Goal: Information Seeking & Learning: Learn about a topic

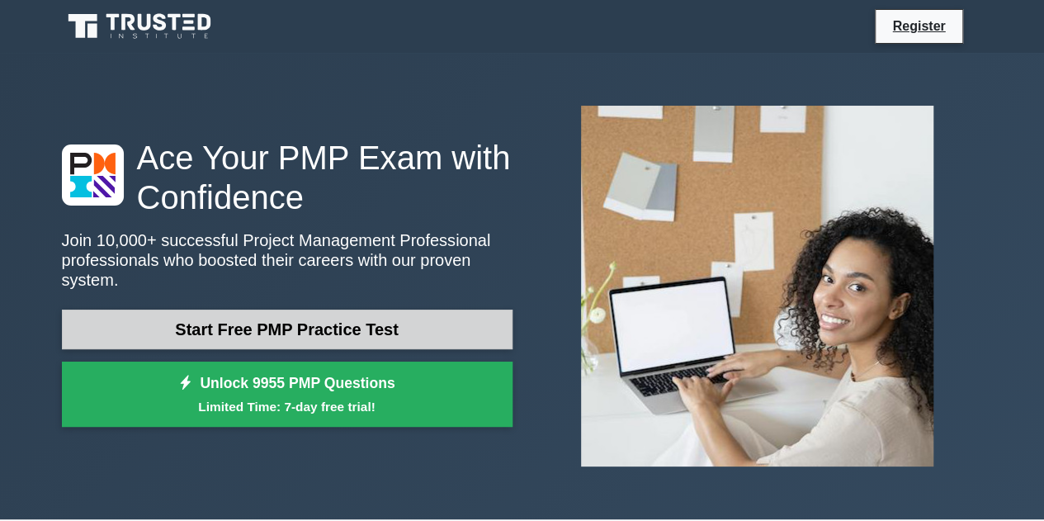
click at [376, 316] on link "Start Free PMP Practice Test" at bounding box center [287, 329] width 451 height 40
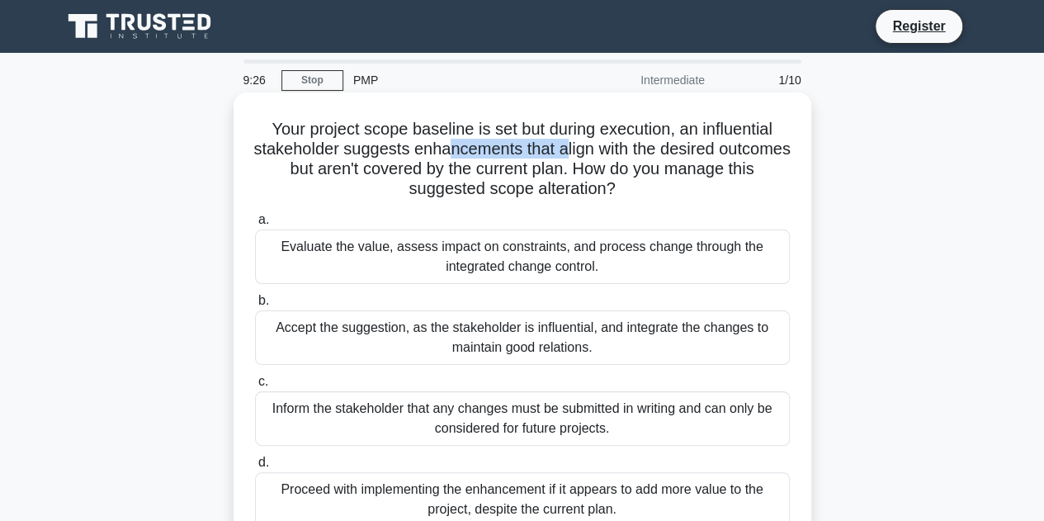
drag, startPoint x: 491, startPoint y: 151, endPoint x: 603, endPoint y: 145, distance: 112.4
click at [603, 145] on h5 "Your project scope baseline is set but during execution, an influential stakeho…" at bounding box center [522, 159] width 538 height 81
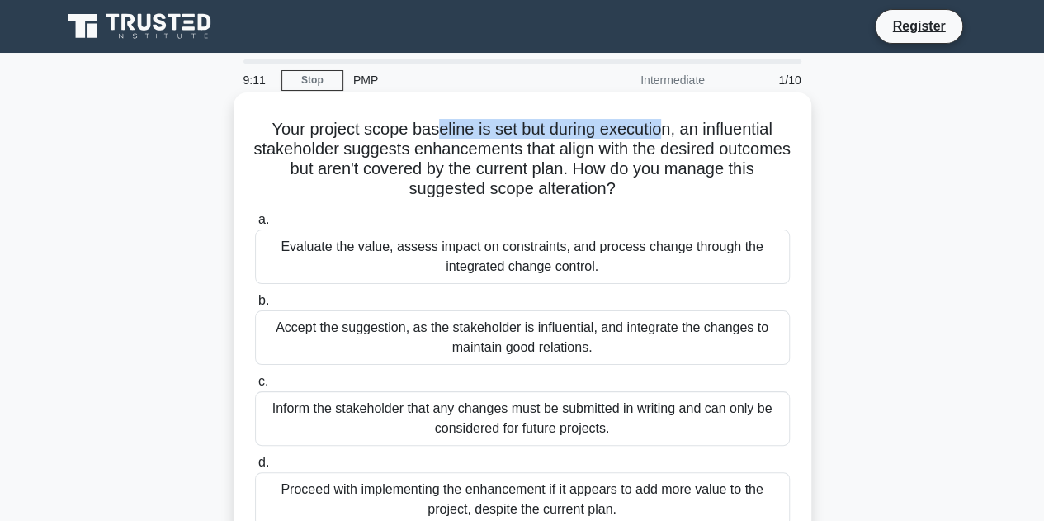
drag, startPoint x: 432, startPoint y: 127, endPoint x: 660, endPoint y: 134, distance: 228.7
click at [660, 134] on h5 "Your project scope baseline is set but during execution, an influential stakeho…" at bounding box center [522, 159] width 538 height 81
click at [464, 257] on div "Evaluate the value, assess impact on constraints, and process change through th…" at bounding box center [522, 256] width 535 height 54
click at [255, 225] on input "a. Evaluate the value, assess impact on constraints, and process change through…" at bounding box center [255, 220] width 0 height 11
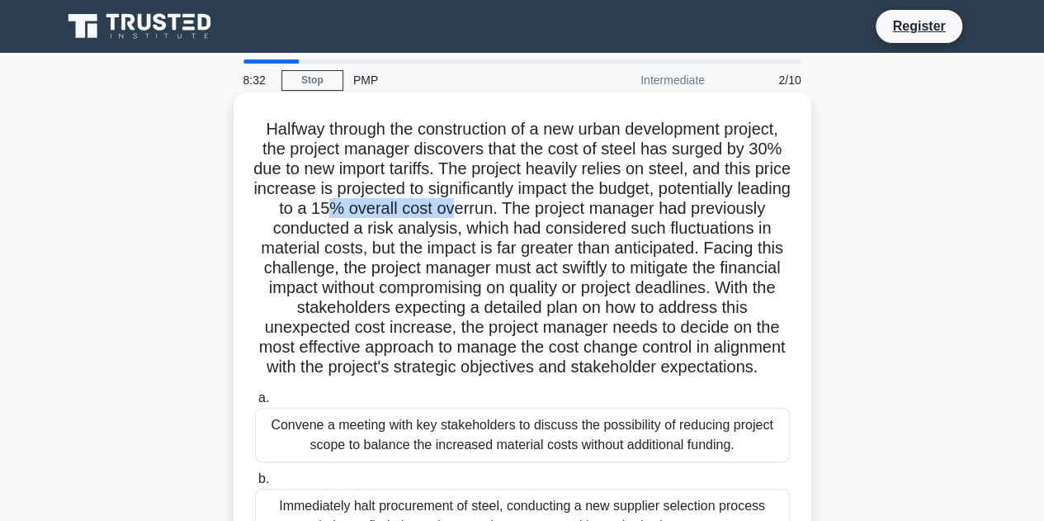
drag, startPoint x: 454, startPoint y: 205, endPoint x: 581, endPoint y: 205, distance: 127.1
click at [581, 205] on h5 "Halfway through the construction of a new urban development project, the projec…" at bounding box center [522, 248] width 538 height 259
click at [511, 240] on h5 "Halfway through the construction of a new urban development project, the projec…" at bounding box center [522, 248] width 538 height 259
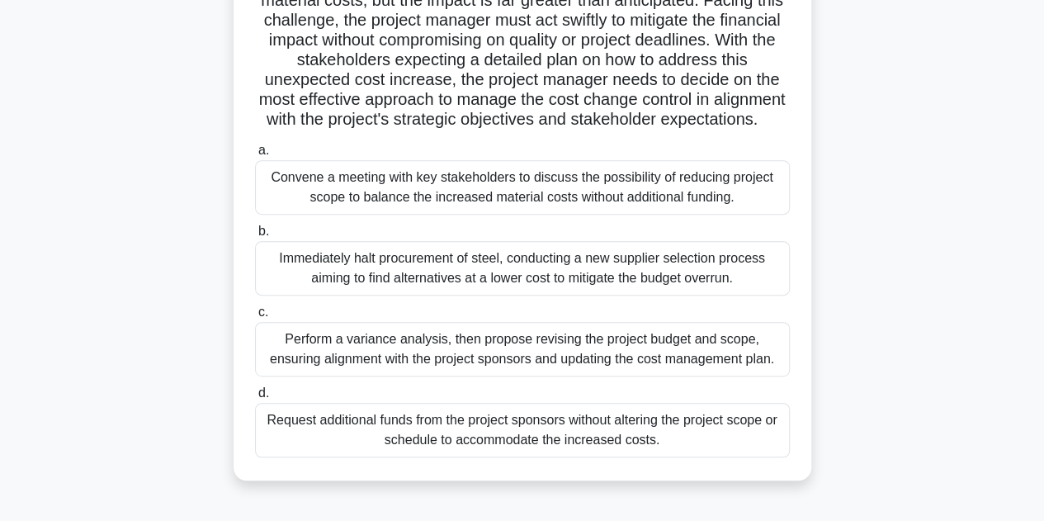
scroll to position [330, 0]
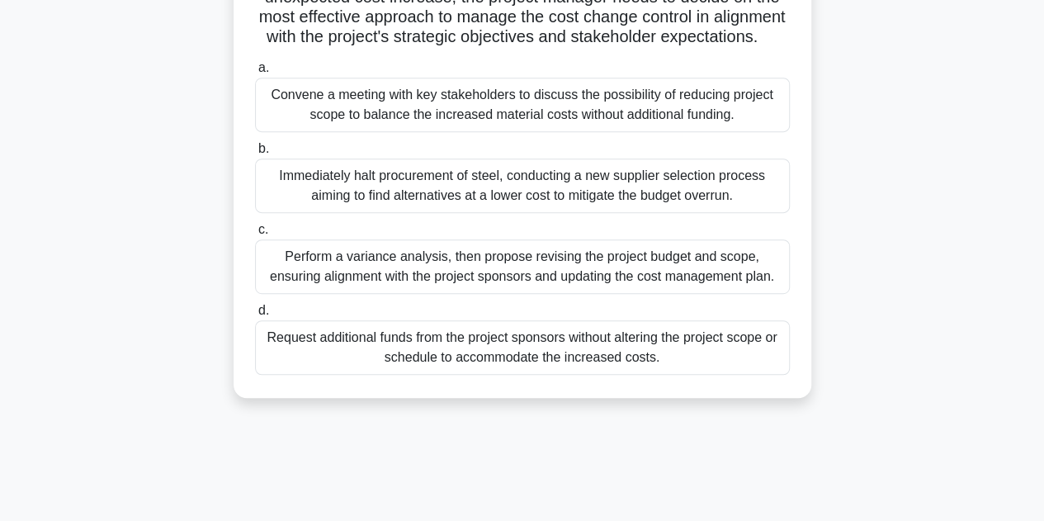
click at [410, 288] on div "Perform a variance analysis, then propose revising the project budget and scope…" at bounding box center [522, 266] width 535 height 54
click at [255, 235] on input "c. Perform a variance analysis, then propose revising the project budget and sc…" at bounding box center [255, 229] width 0 height 11
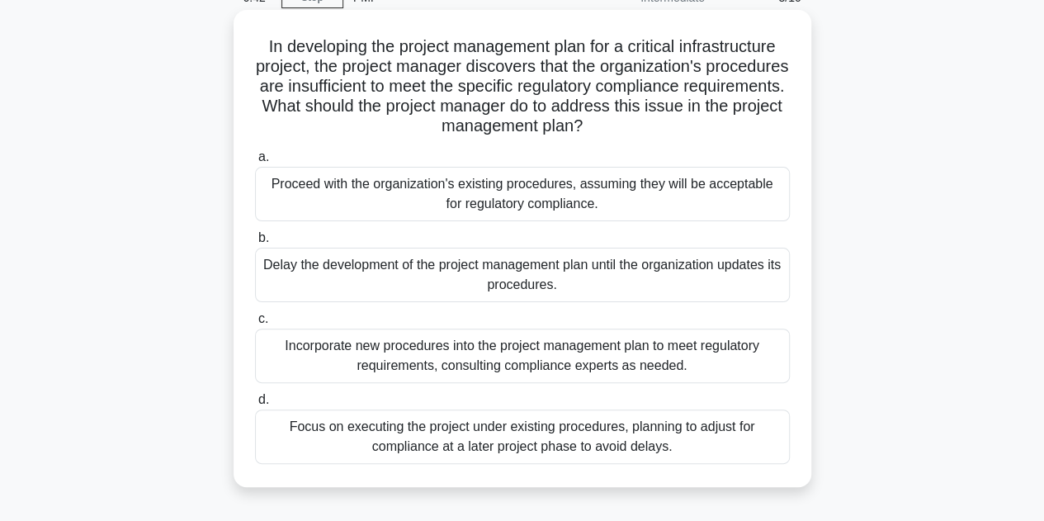
scroll to position [165, 0]
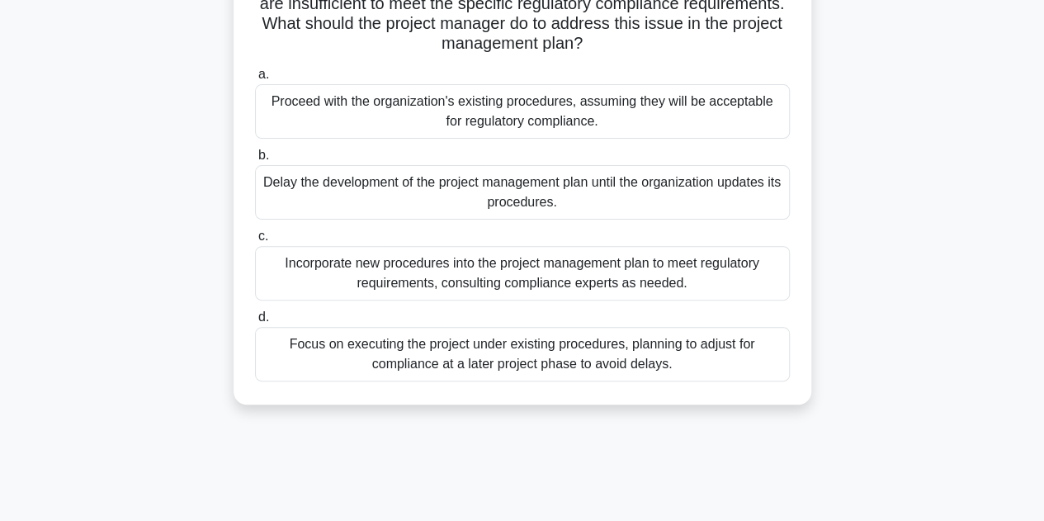
click at [513, 182] on div "Delay the development of the project management plan until the organization upd…" at bounding box center [522, 192] width 535 height 54
click at [255, 161] on input "b. Delay the development of the project management plan until the organization …" at bounding box center [255, 155] width 0 height 11
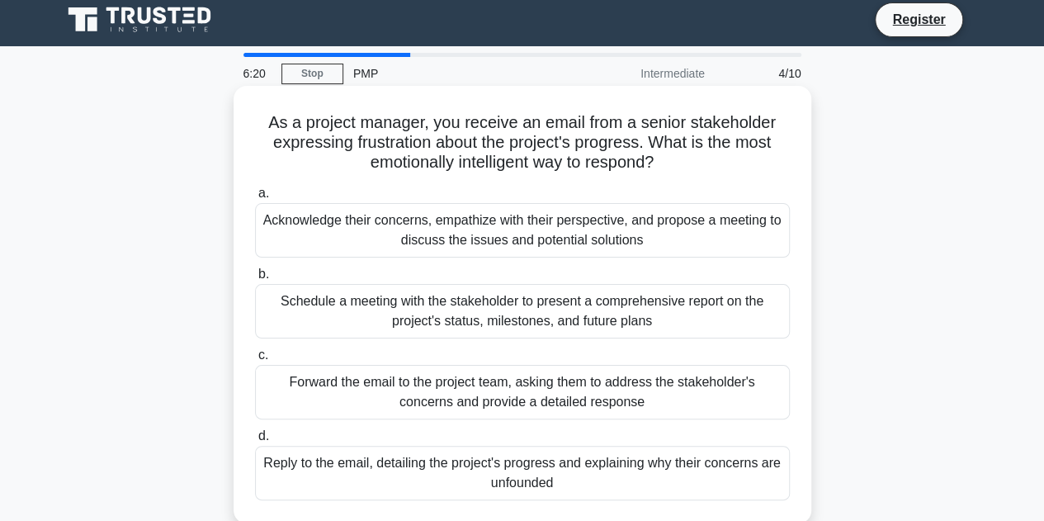
scroll to position [0, 0]
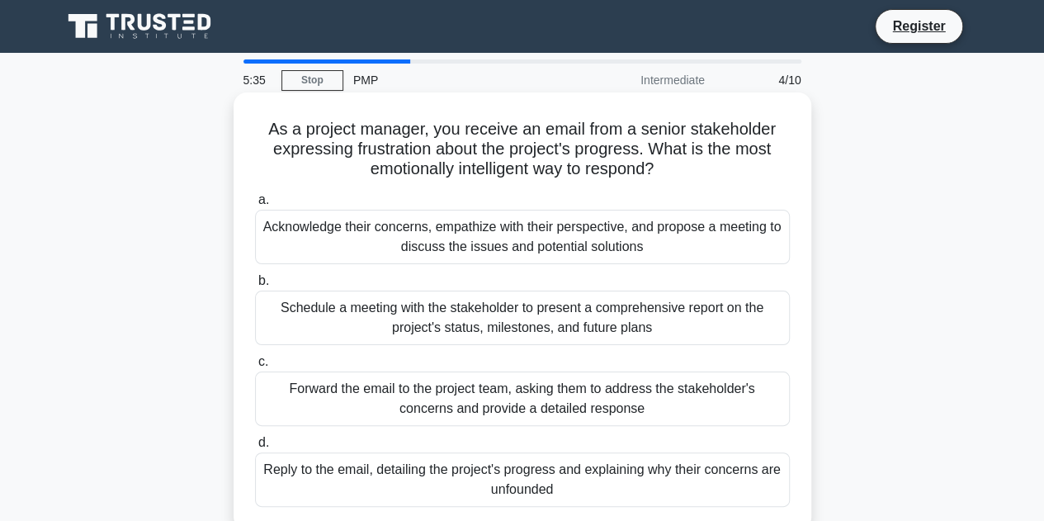
click at [295, 241] on div "Acknowledge their concerns, empathize with their perspective, and propose a mee…" at bounding box center [522, 237] width 535 height 54
click at [255, 205] on input "a. Acknowledge their concerns, empathize with their perspective, and propose a …" at bounding box center [255, 200] width 0 height 11
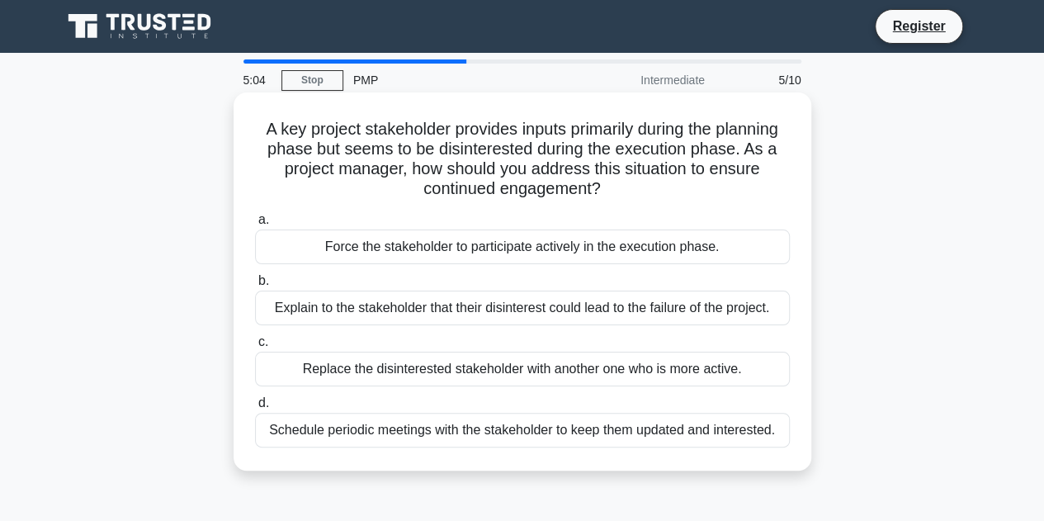
click at [334, 441] on div "Schedule periodic meetings with the stakeholder to keep them updated and intere…" at bounding box center [522, 430] width 535 height 35
click at [255, 408] on input "d. Schedule periodic meetings with the stakeholder to keep them updated and int…" at bounding box center [255, 403] width 0 height 11
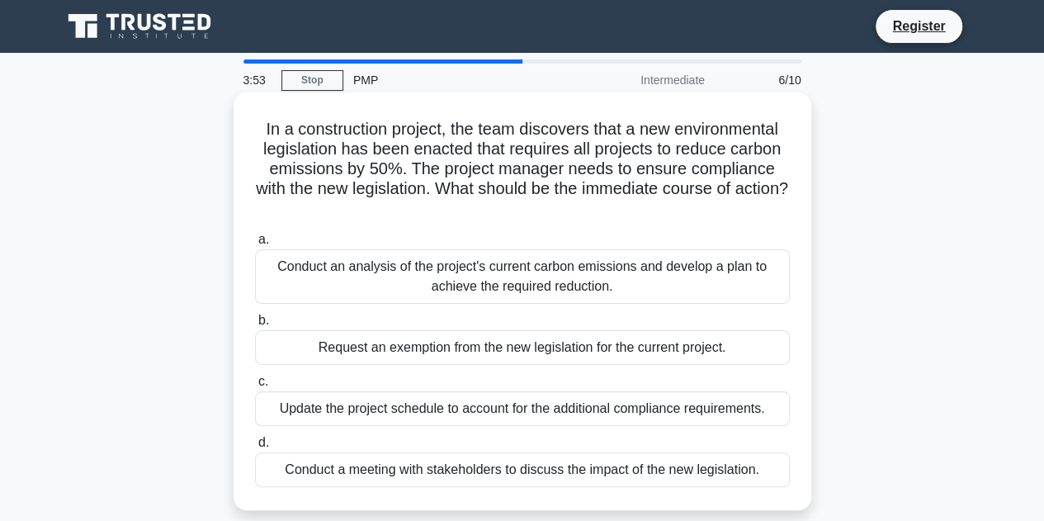
click at [584, 277] on div "Conduct an analysis of the project's current carbon emissions and develop a pla…" at bounding box center [522, 276] width 535 height 54
click at [255, 245] on input "a. Conduct an analysis of the project's current carbon emissions and develop a …" at bounding box center [255, 239] width 0 height 11
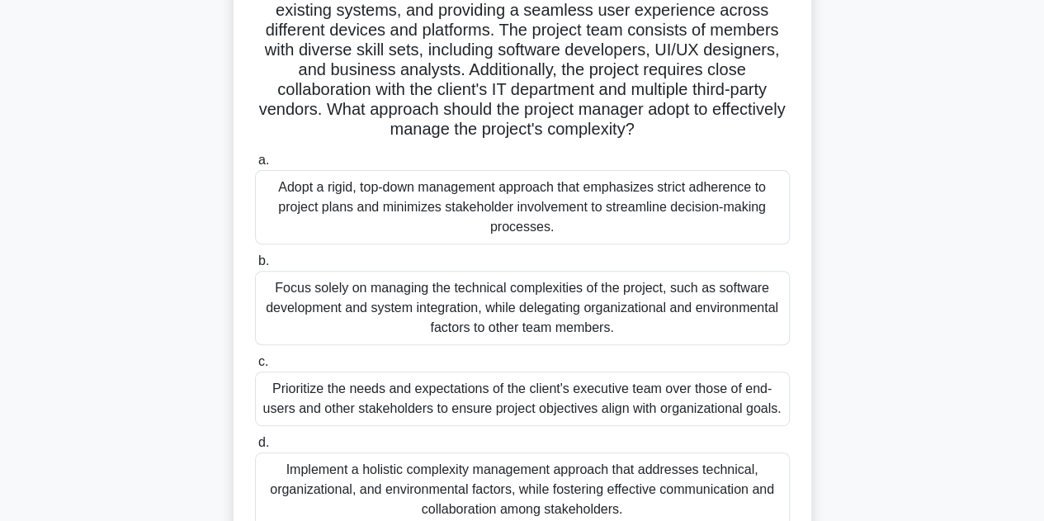
scroll to position [182, 0]
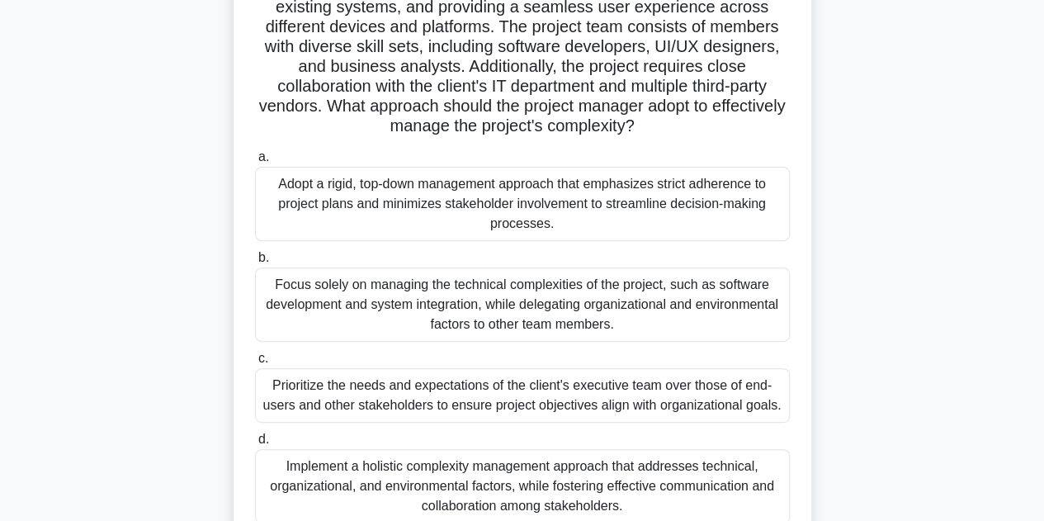
click at [391, 208] on div "Adopt a rigid, top-down management approach that emphasizes strict adherence to…" at bounding box center [522, 204] width 535 height 74
click at [255, 163] on input "a. Adopt a rigid, top-down management approach that emphasizes strict adherence…" at bounding box center [255, 157] width 0 height 11
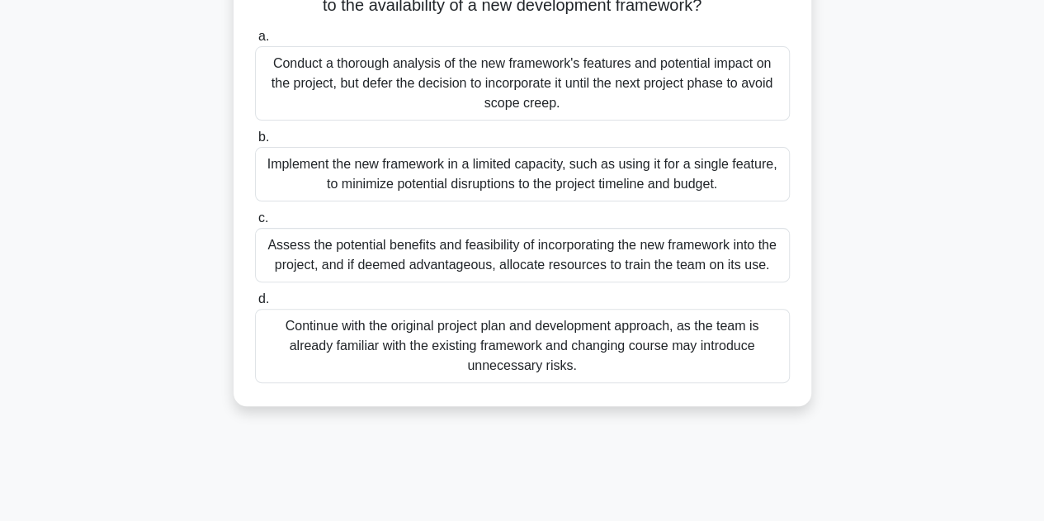
scroll to position [165, 0]
click at [467, 90] on div "Conduct a thorough analysis of the new framework's features and potential impac…" at bounding box center [522, 82] width 535 height 74
click at [255, 40] on input "a. Conduct a thorough analysis of the new framework's features and potential im…" at bounding box center [255, 35] width 0 height 11
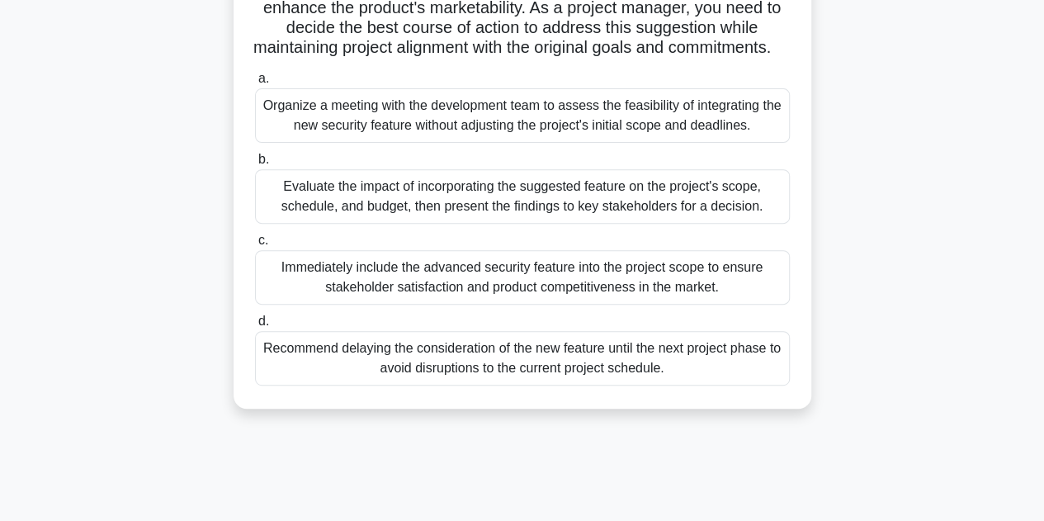
scroll to position [248, 0]
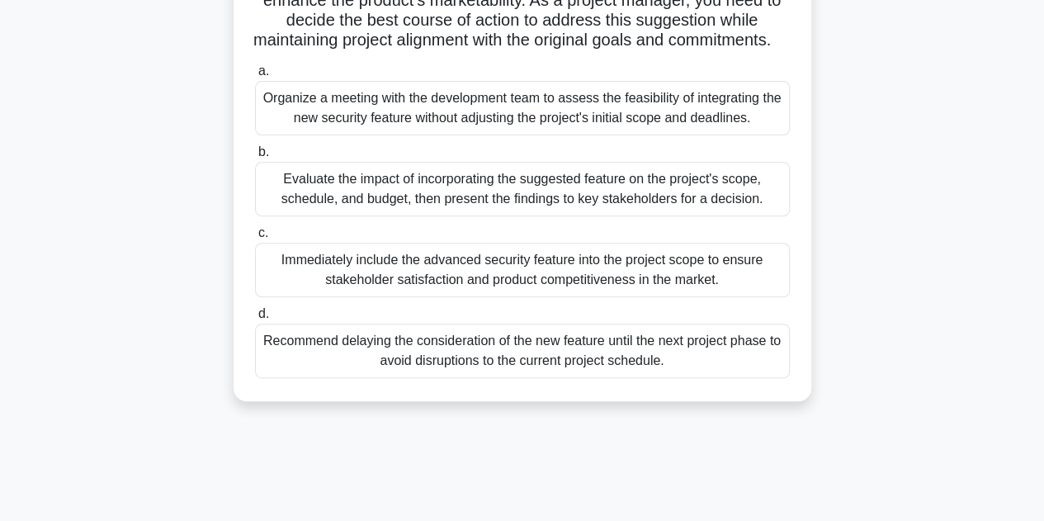
click at [500, 378] on div "Recommend delaying the consideration of the new feature until the next project …" at bounding box center [522, 350] width 535 height 54
click at [255, 319] on input "d. Recommend delaying the consideration of the new feature until the next proje…" at bounding box center [255, 314] width 0 height 11
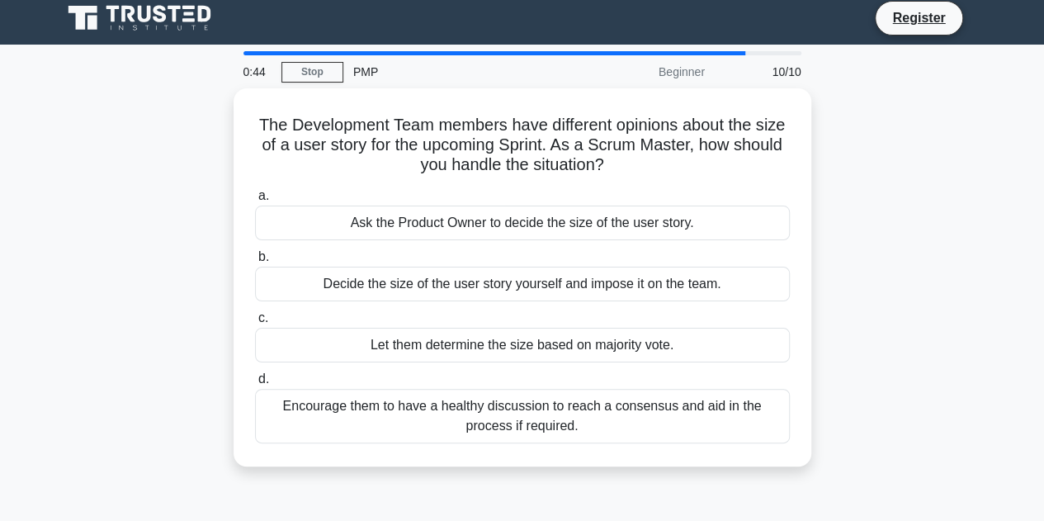
scroll to position [0, 0]
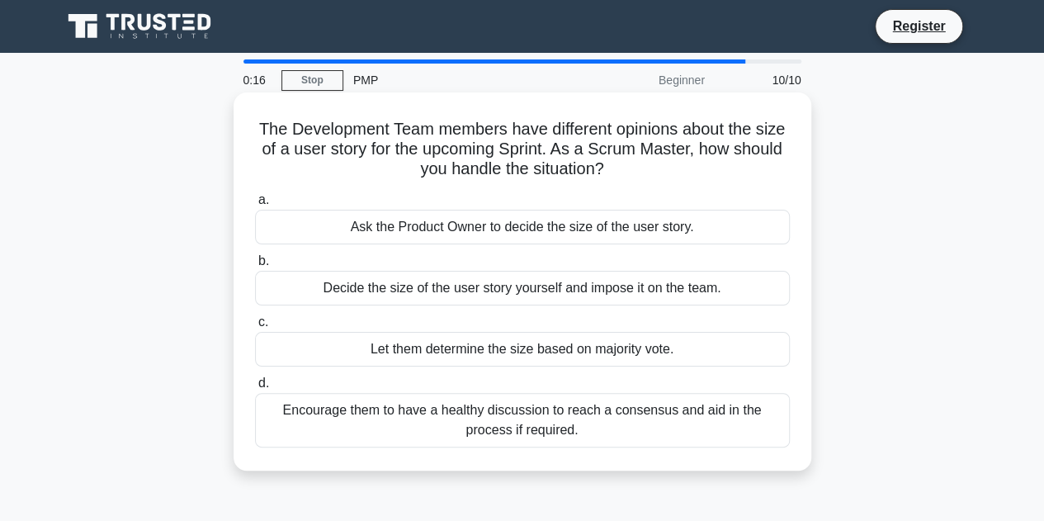
click at [490, 231] on div "Ask the Product Owner to decide the size of the user story." at bounding box center [522, 227] width 535 height 35
click at [255, 205] on input "a. Ask the Product Owner to decide the size of the user story." at bounding box center [255, 200] width 0 height 11
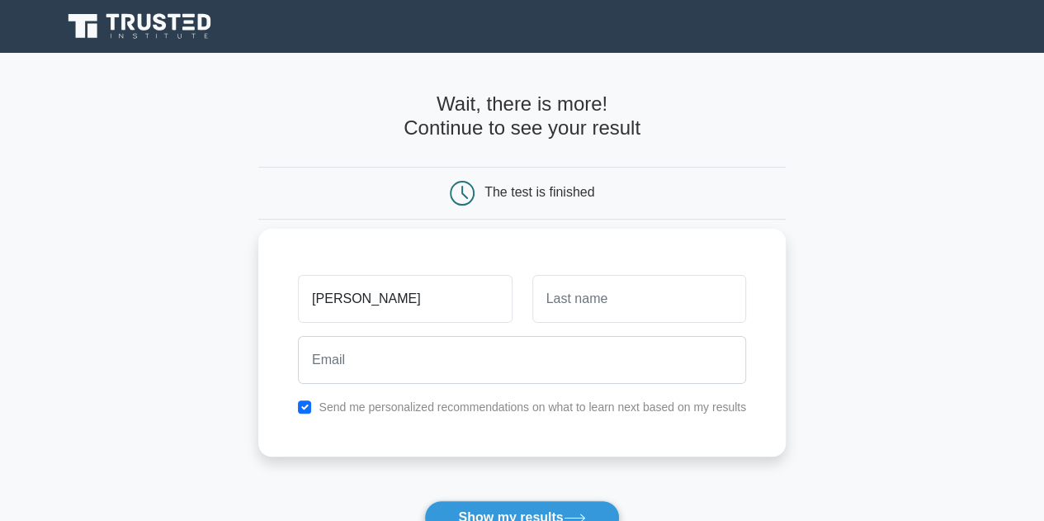
type input "[PERSON_NAME]"
type input "HM"
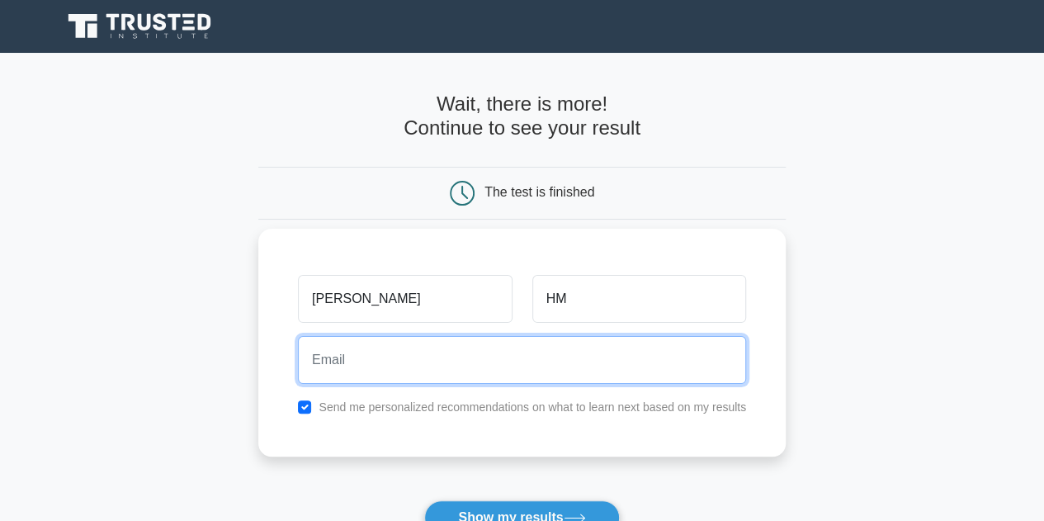
click at [464, 361] on input "email" at bounding box center [522, 360] width 448 height 48
type input "c"
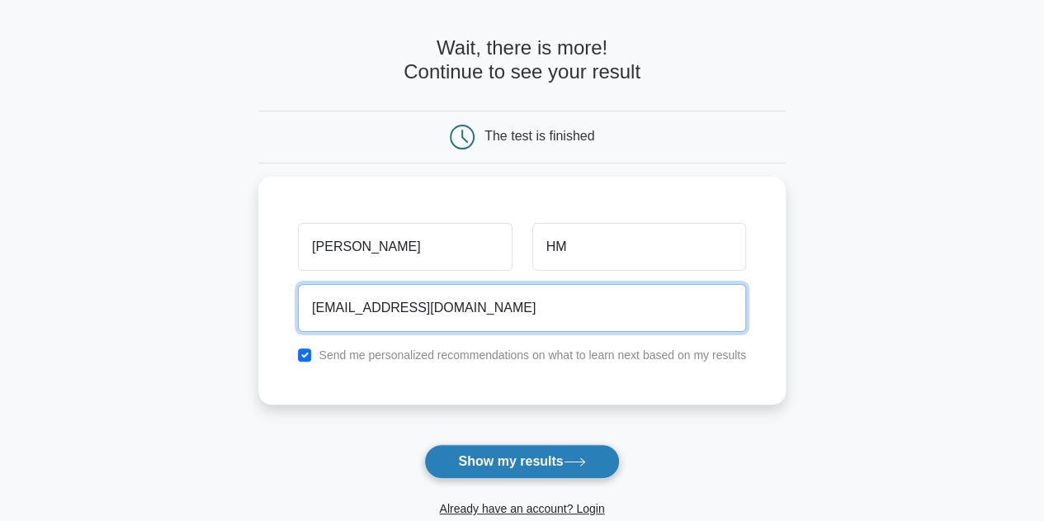
scroll to position [83, 0]
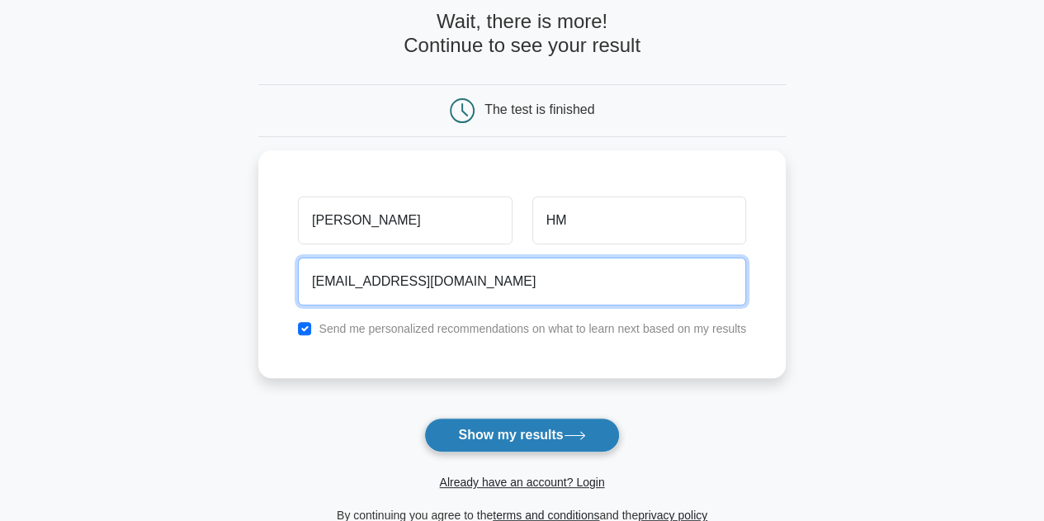
type input "Chethu06coorg@gmail.com"
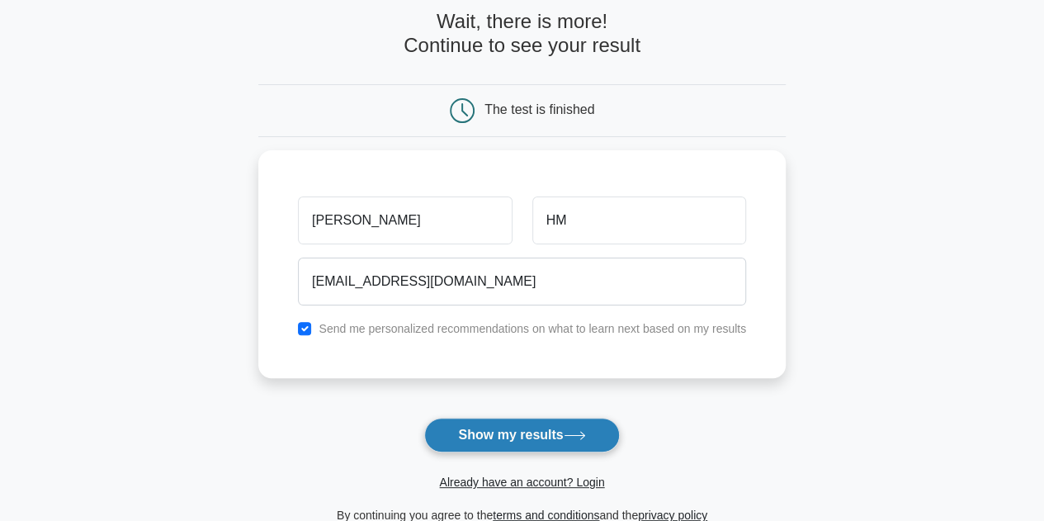
click at [502, 432] on button "Show my results" at bounding box center [521, 435] width 195 height 35
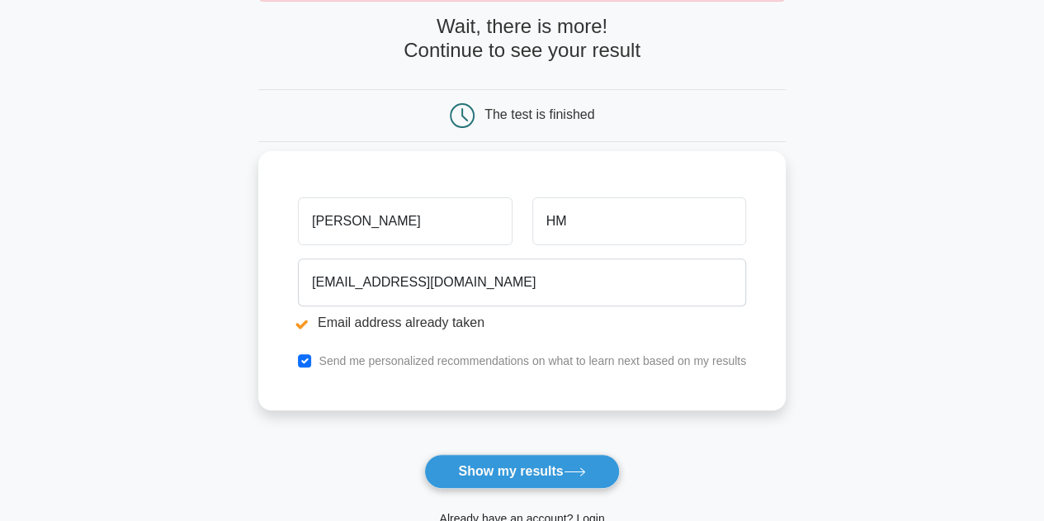
scroll to position [165, 0]
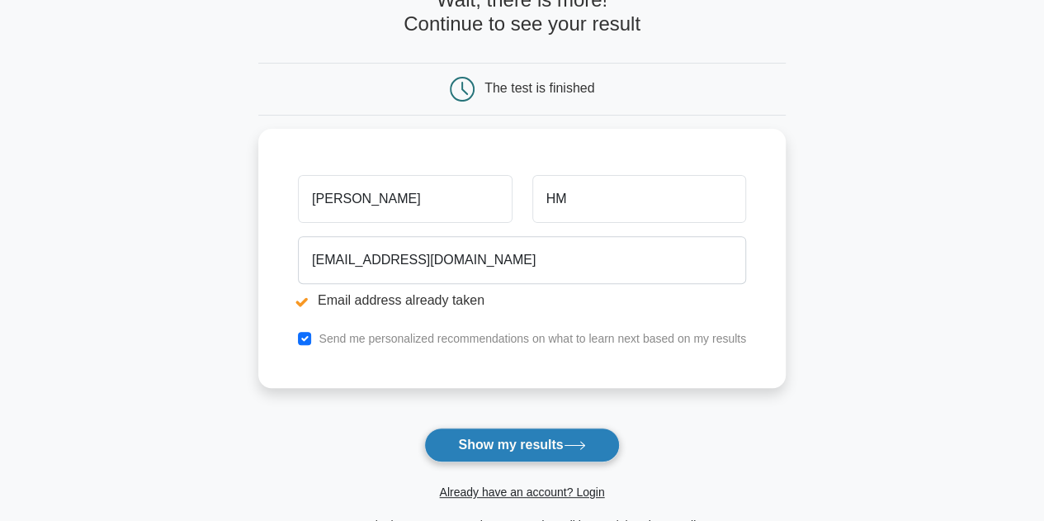
click at [480, 438] on button "Show my results" at bounding box center [521, 444] width 195 height 35
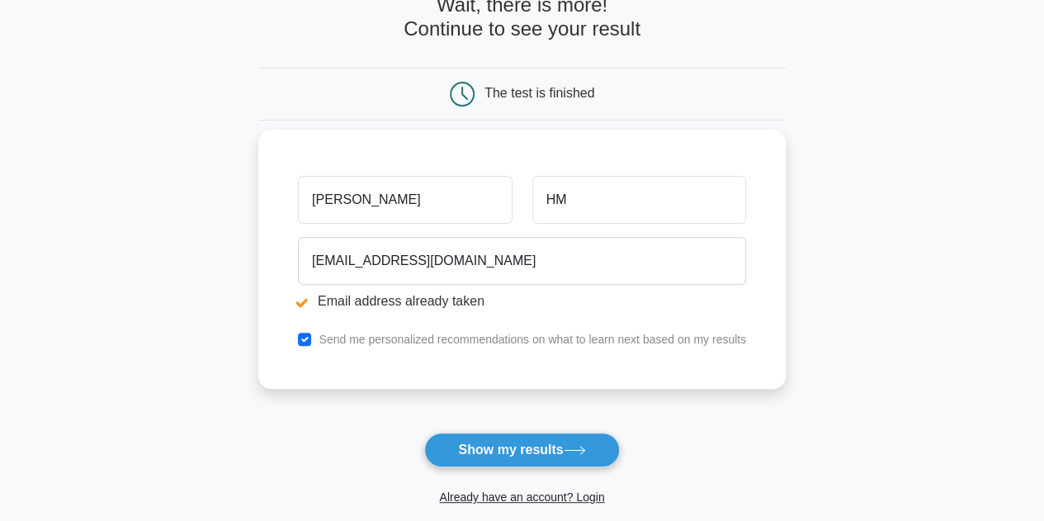
scroll to position [165, 0]
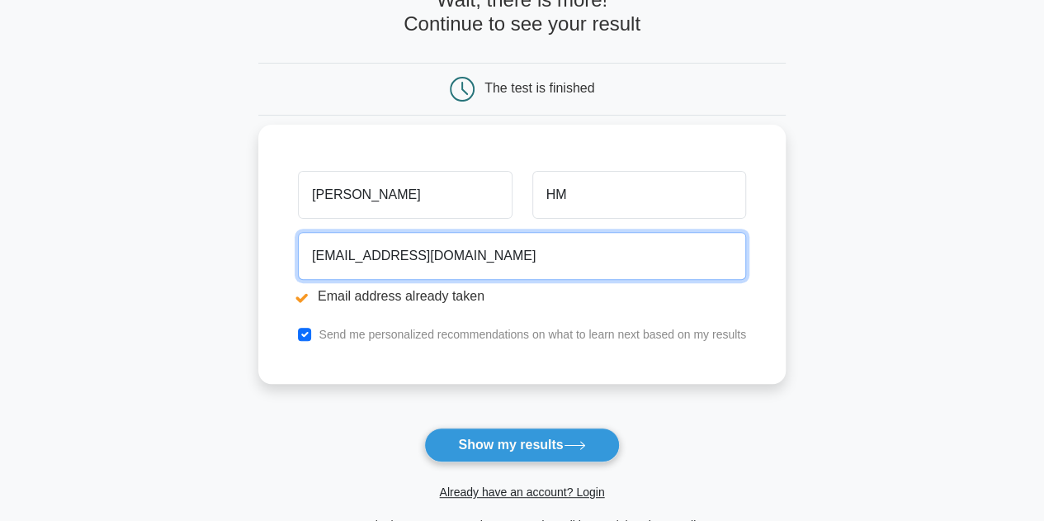
click at [503, 264] on input "[EMAIL_ADDRESS][DOMAIN_NAME]" at bounding box center [522, 256] width 448 height 48
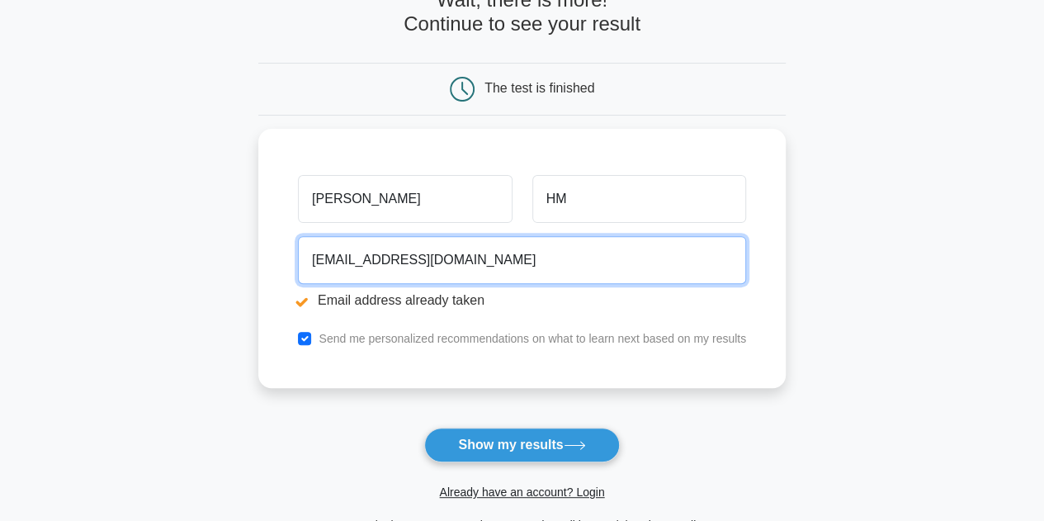
drag, startPoint x: 503, startPoint y: 264, endPoint x: 208, endPoint y: 262, distance: 295.4
click at [208, 262] on main "Email address already taken Wait, there is more! Continue to see your result Th…" at bounding box center [522, 231] width 1044 height 687
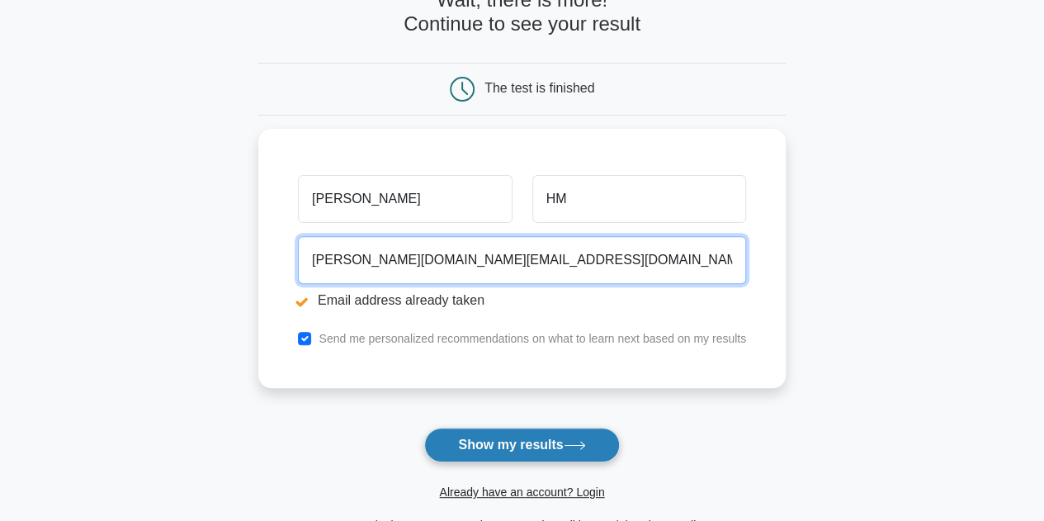
type input "chethan.hm@dell.com"
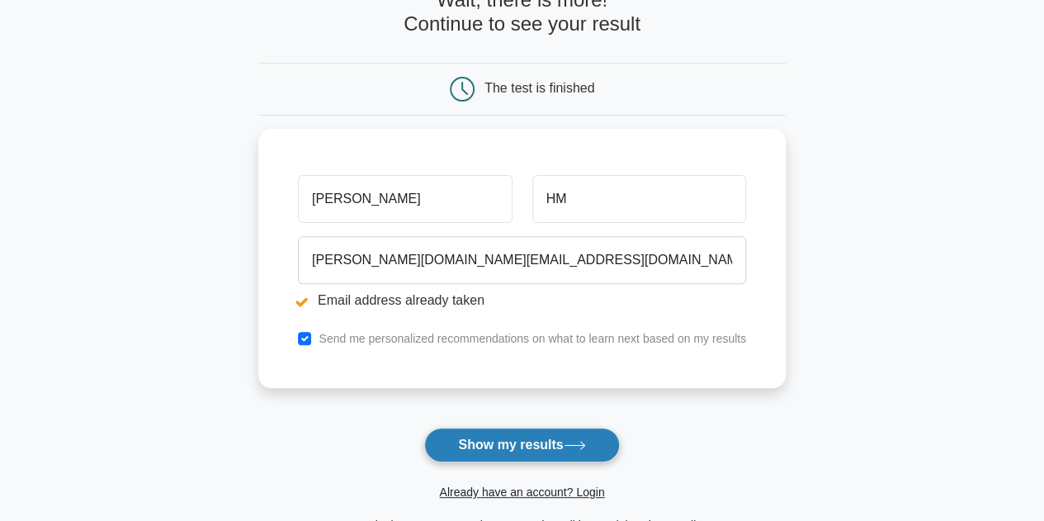
click at [464, 443] on button "Show my results" at bounding box center [521, 444] width 195 height 35
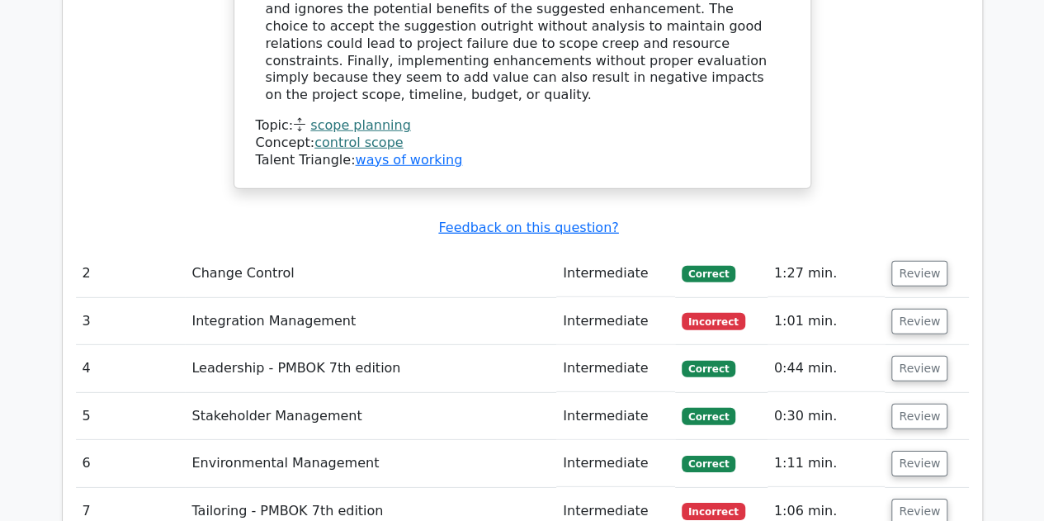
scroll to position [2311, 0]
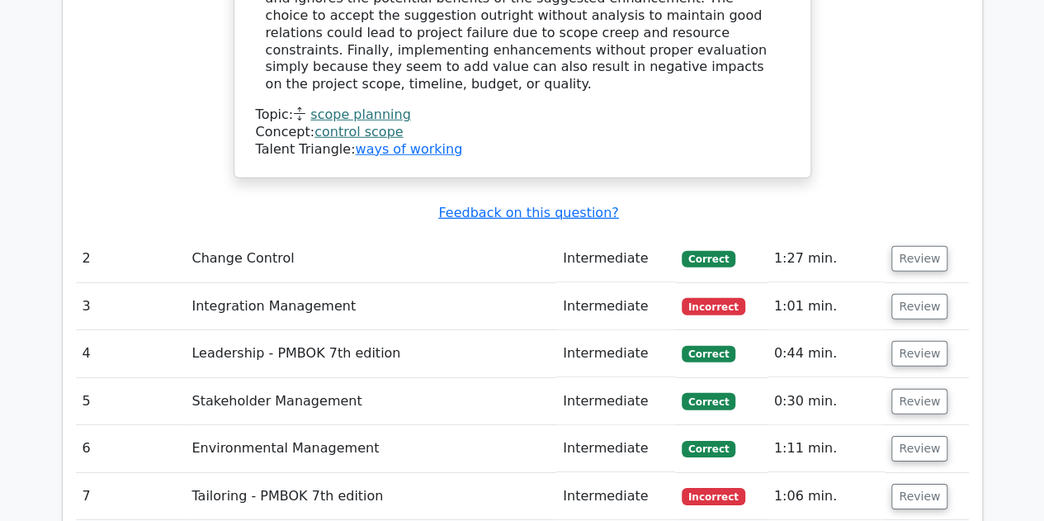
click at [286, 283] on td "Integration Management" at bounding box center [370, 306] width 371 height 47
click at [913, 294] on button "Review" at bounding box center [919, 307] width 56 height 26
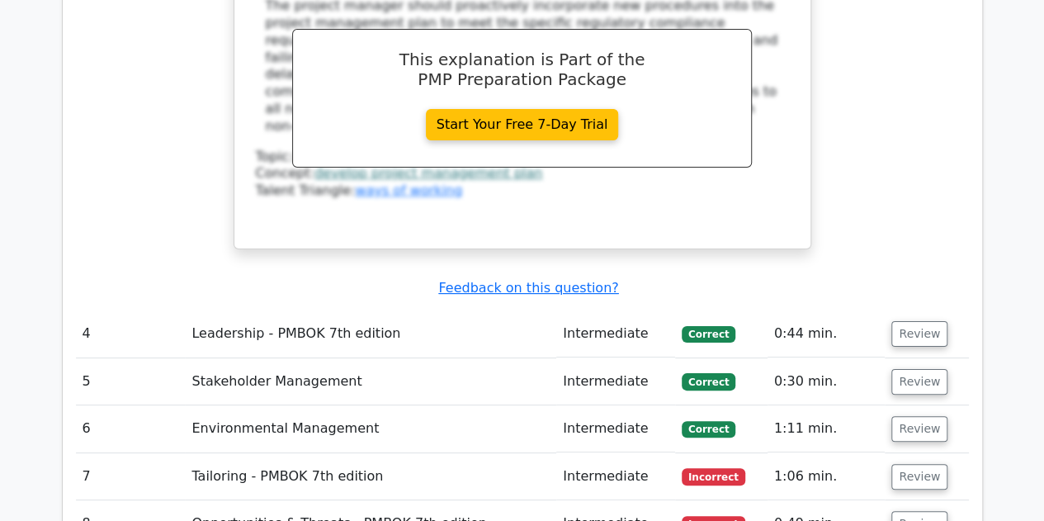
scroll to position [3218, 0]
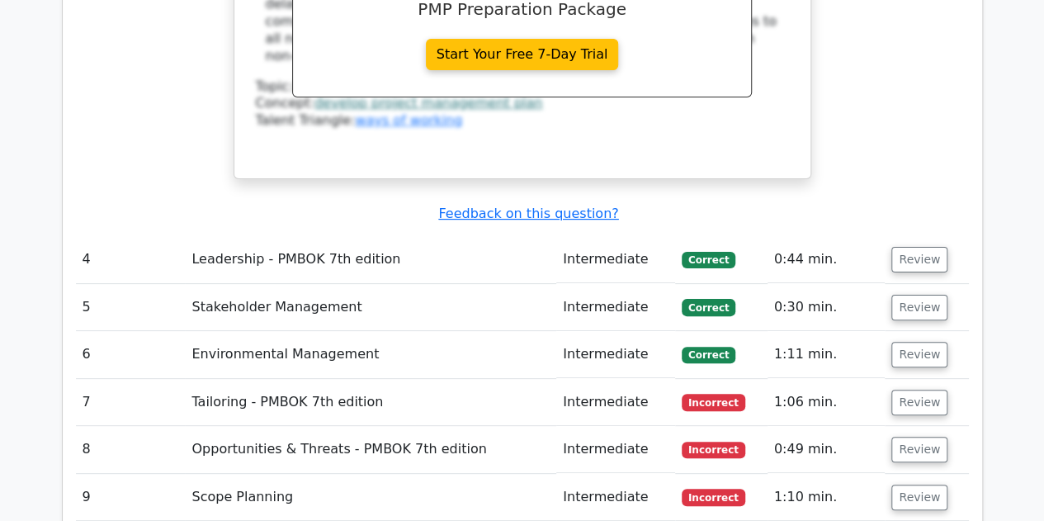
click at [376, 379] on td "Tailoring - PMBOK 7th edition" at bounding box center [370, 402] width 371 height 47
click at [932, 390] on button "Review" at bounding box center [919, 403] width 56 height 26
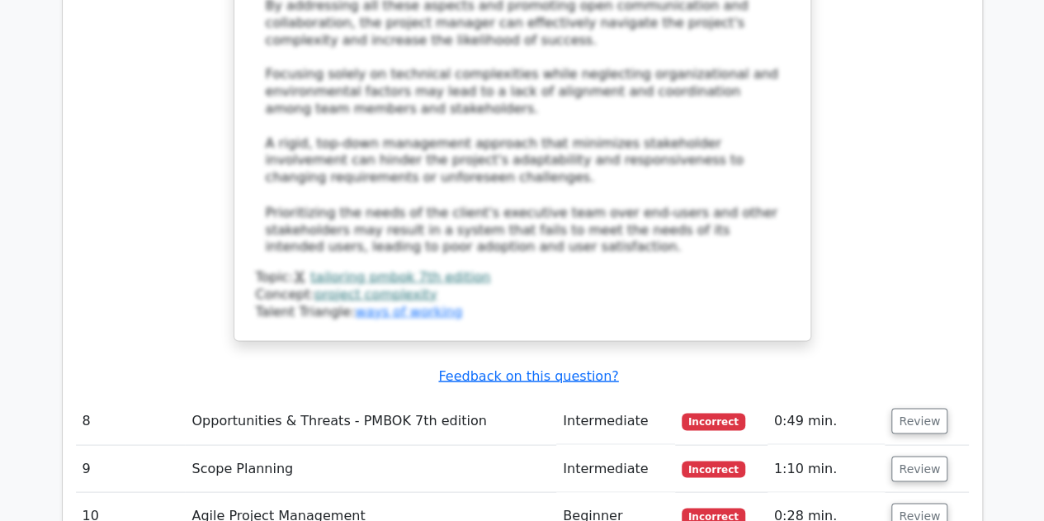
scroll to position [4539, 0]
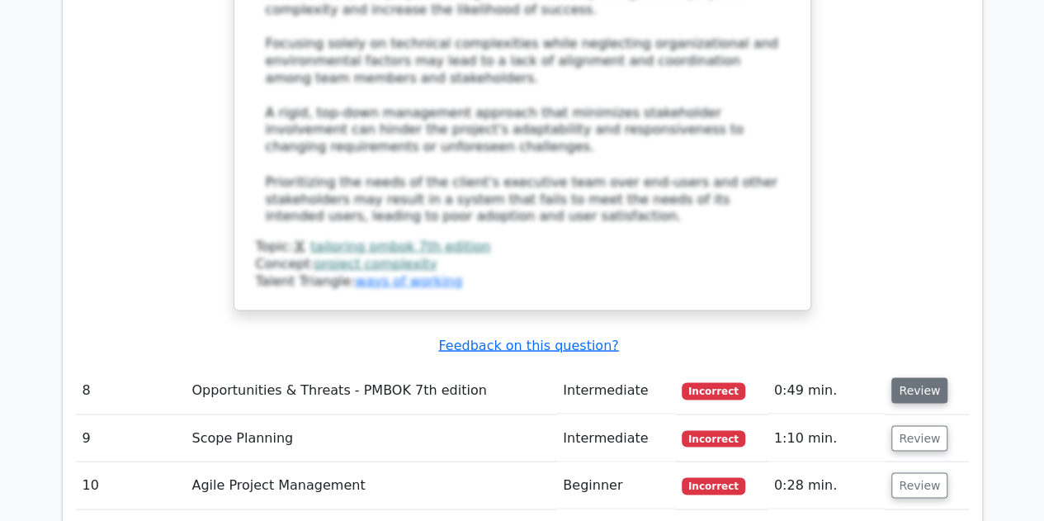
click at [928, 377] on button "Review" at bounding box center [919, 390] width 56 height 26
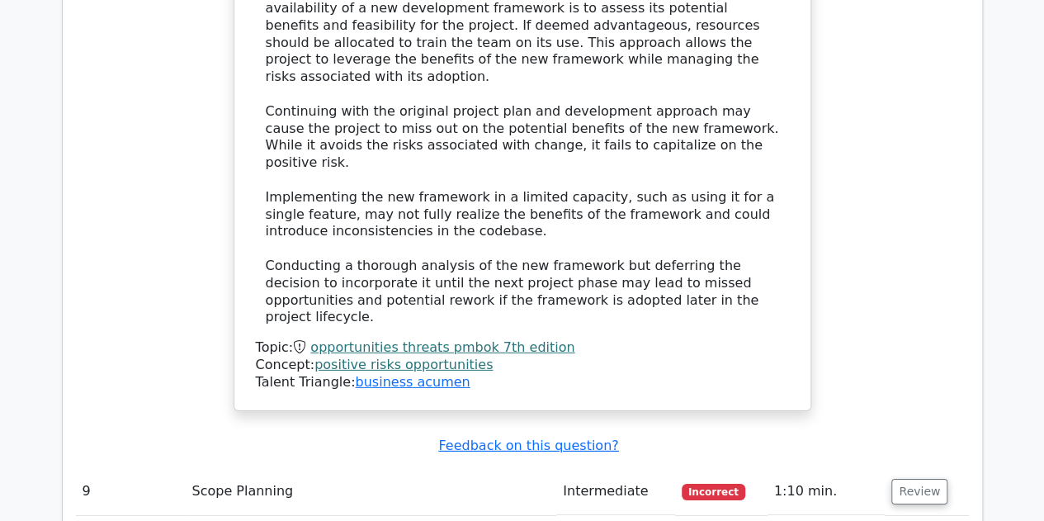
scroll to position [5529, 0]
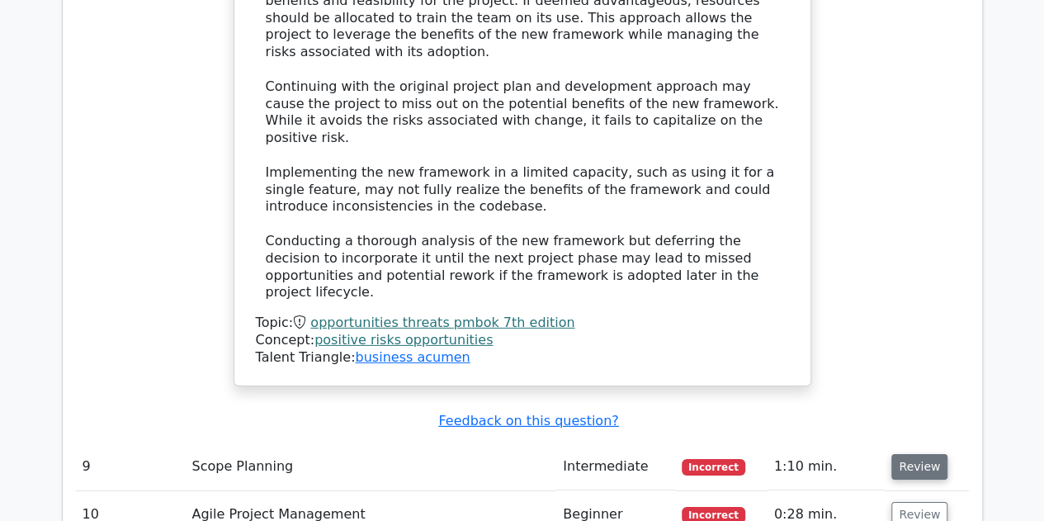
click at [927, 454] on button "Review" at bounding box center [919, 467] width 56 height 26
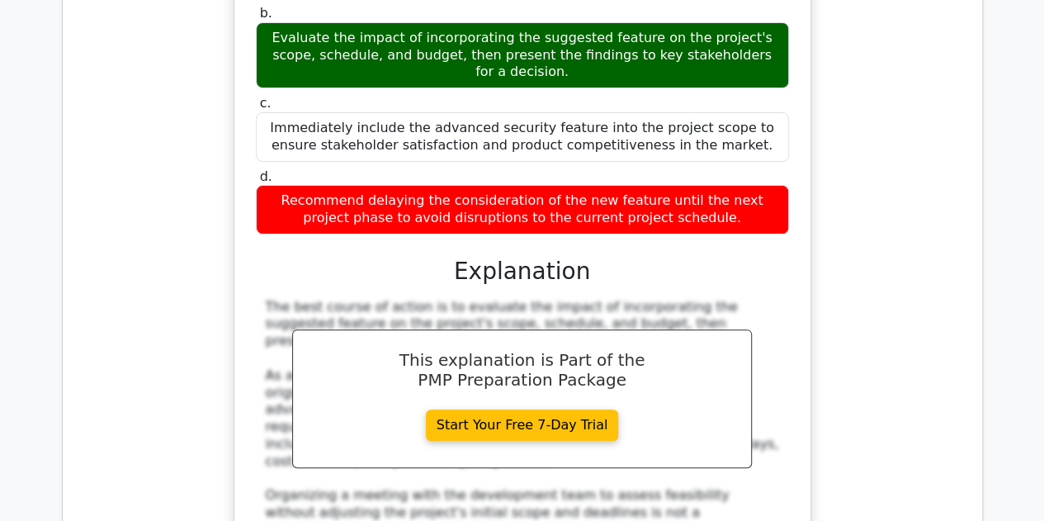
scroll to position [6592, 0]
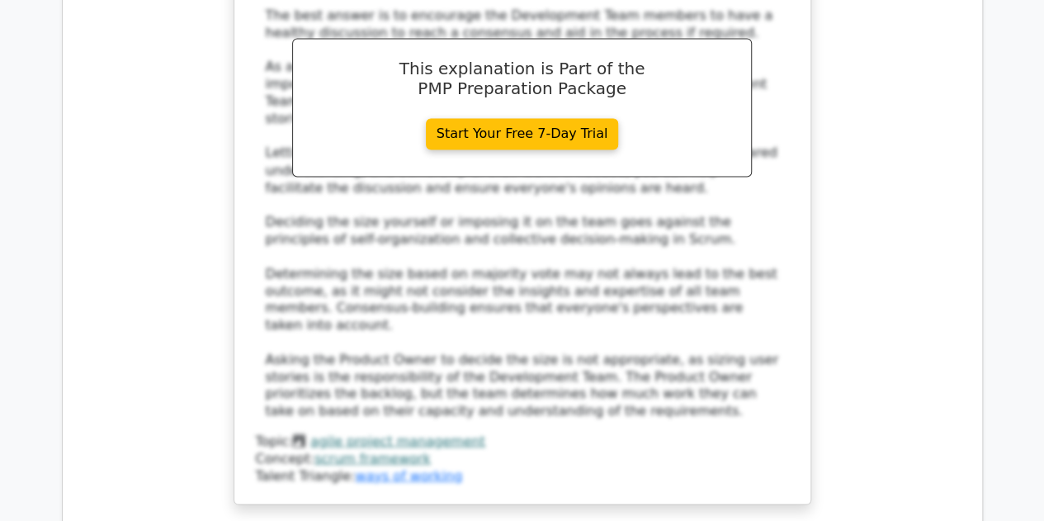
scroll to position [7912, 0]
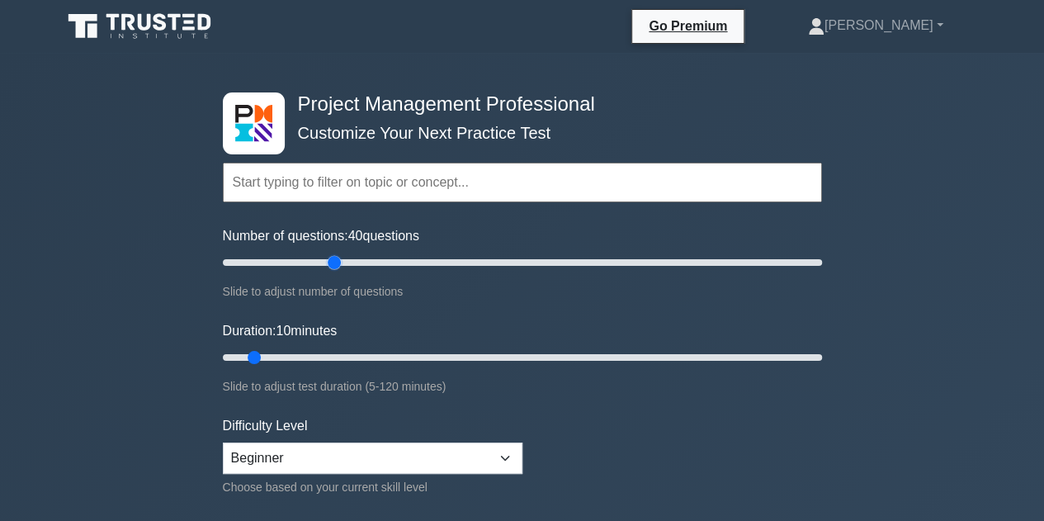
drag, startPoint x: 248, startPoint y: 263, endPoint x: 327, endPoint y: 273, distance: 79.0
type input "40"
click at [327, 272] on input "Number of questions: 40 questions" at bounding box center [522, 263] width 599 height 20
drag, startPoint x: 255, startPoint y: 352, endPoint x: 371, endPoint y: 356, distance: 116.4
click at [371, 356] on input "Duration: 35 minutes" at bounding box center [522, 357] width 599 height 20
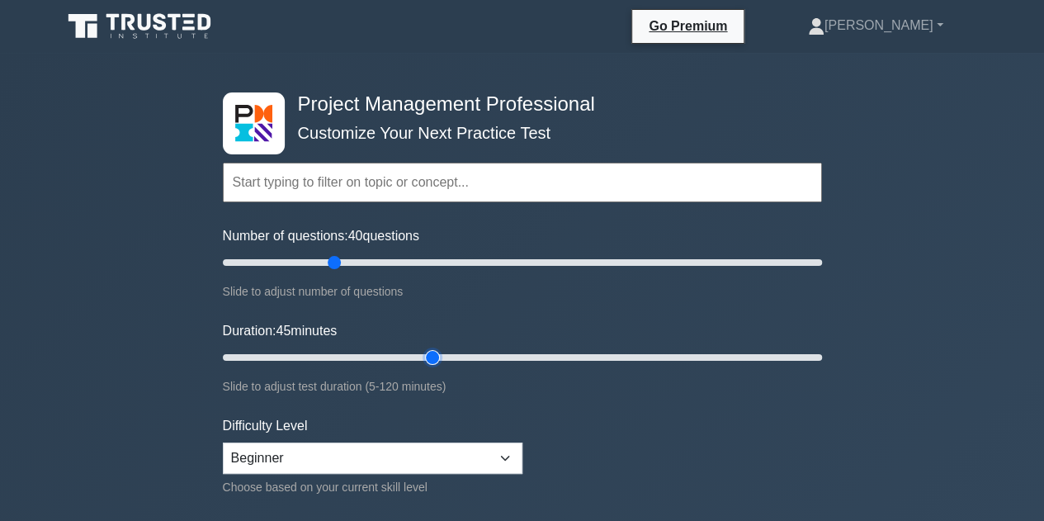
drag, startPoint x: 379, startPoint y: 361, endPoint x: 421, endPoint y: 363, distance: 42.2
type input "45"
click at [421, 363] on input "Duration: 45 minutes" at bounding box center [522, 357] width 599 height 20
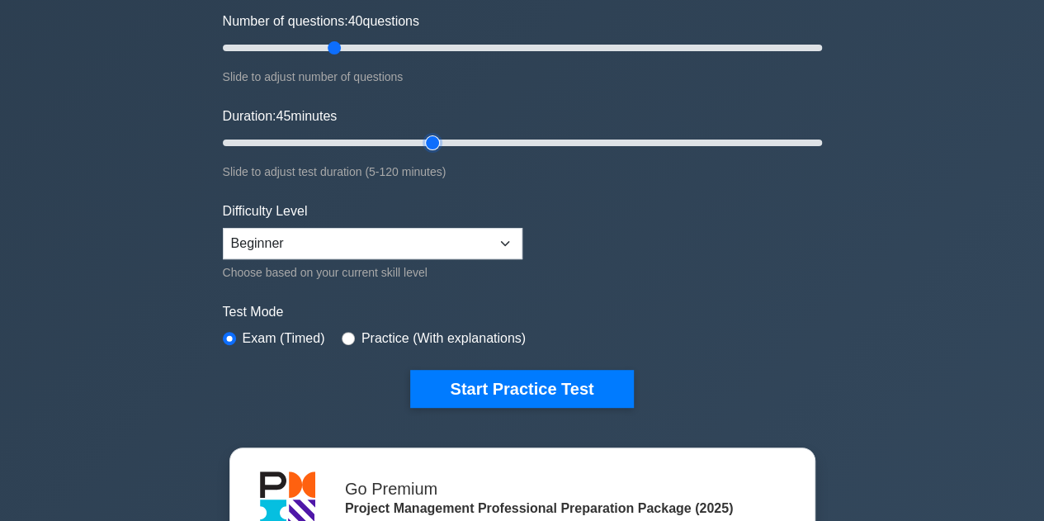
scroll to position [248, 0]
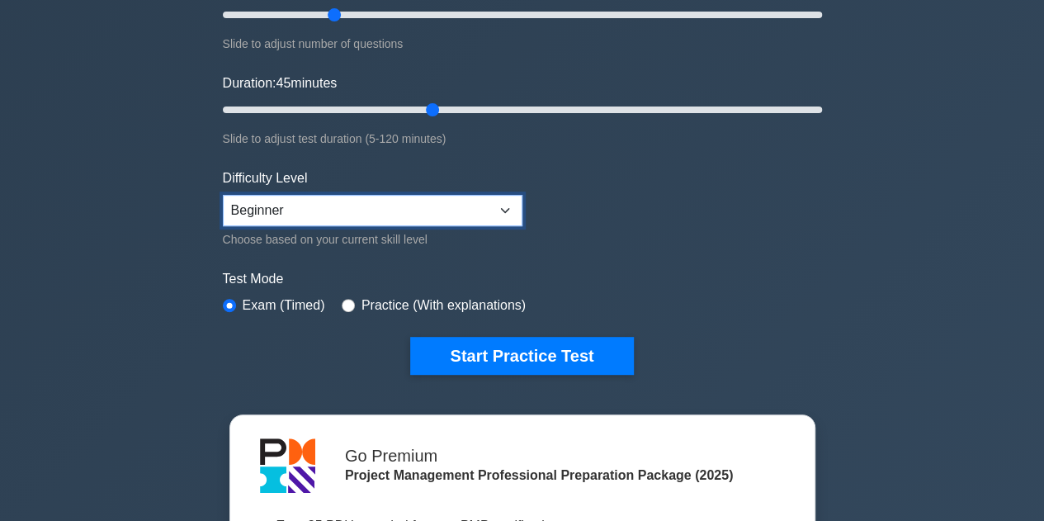
click at [486, 215] on select "Beginner Intermediate Expert" at bounding box center [373, 210] width 300 height 31
select select "intermediate"
click at [223, 195] on select "Beginner Intermediate Expert" at bounding box center [373, 210] width 300 height 31
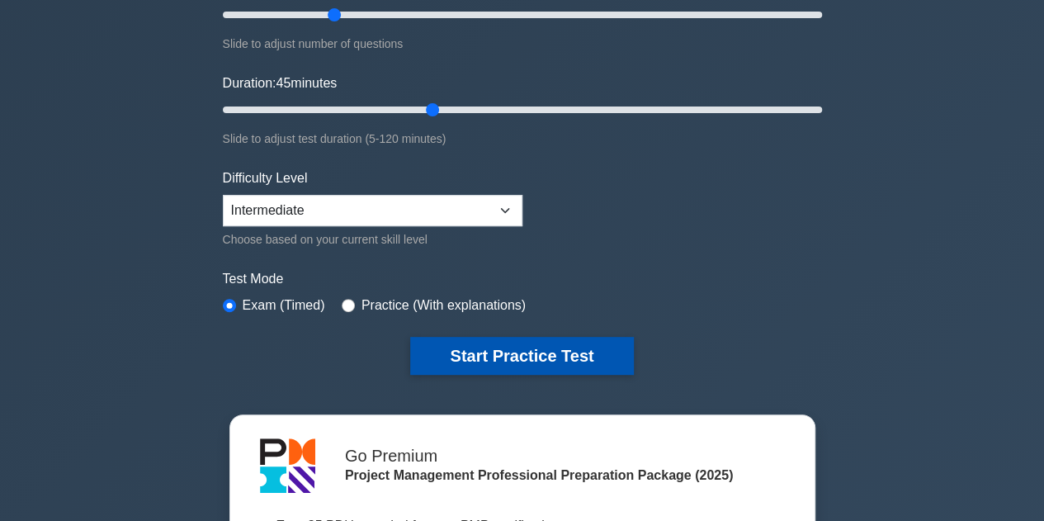
click at [505, 346] on button "Start Practice Test" at bounding box center [521, 356] width 223 height 38
click at [610, 366] on button "Start Practice Test" at bounding box center [521, 356] width 223 height 38
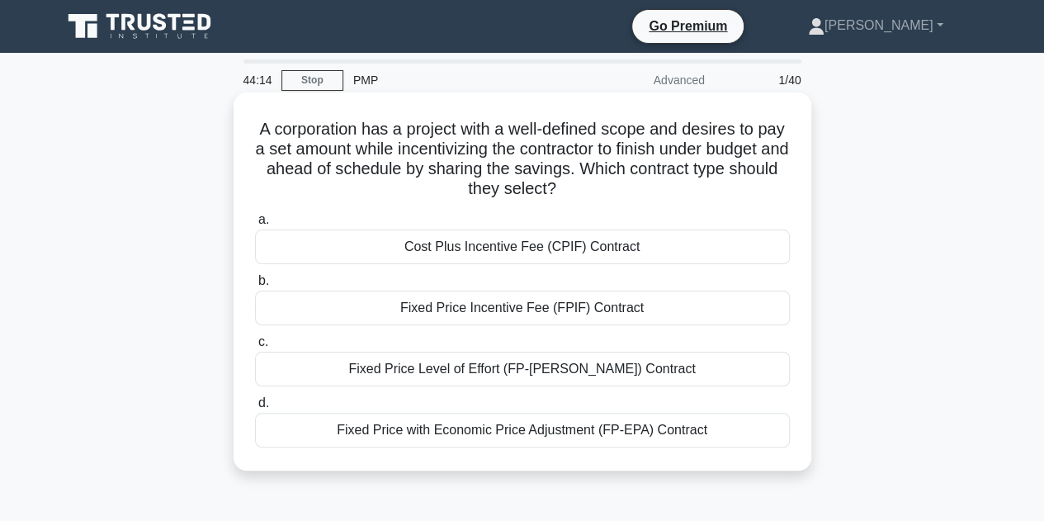
click at [442, 257] on div "Cost Plus Incentive Fee (CPIF) Contract" at bounding box center [522, 246] width 535 height 35
click at [255, 225] on input "a. Cost Plus Incentive Fee (CPIF) Contract" at bounding box center [255, 220] width 0 height 11
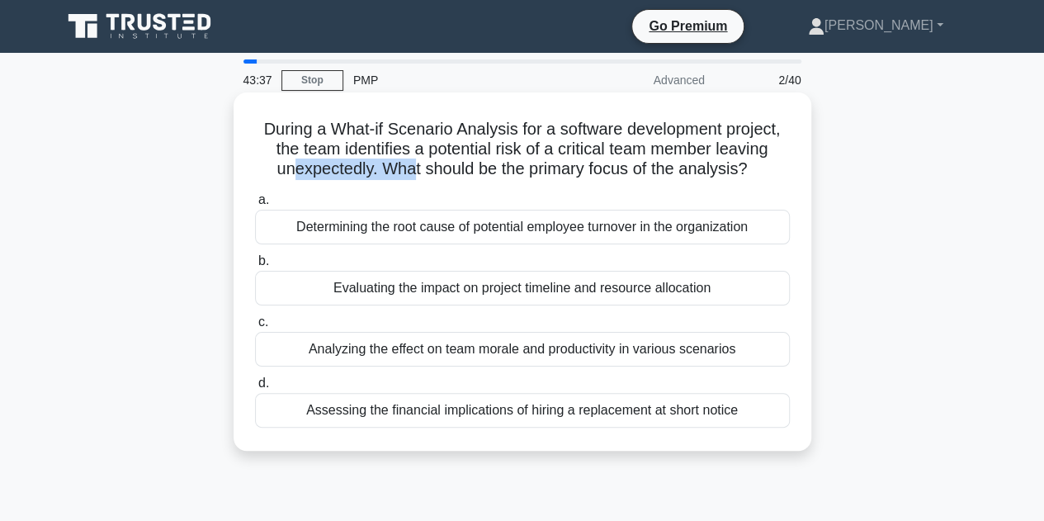
drag, startPoint x: 290, startPoint y: 176, endPoint x: 411, endPoint y: 172, distance: 120.6
click at [411, 172] on h5 "During a What-if Scenario Analysis for a software development project, the team…" at bounding box center [522, 149] width 538 height 61
click at [480, 177] on h5 "During a What-if Scenario Analysis for a software development project, the team…" at bounding box center [522, 149] width 538 height 61
drag, startPoint x: 375, startPoint y: 164, endPoint x: 807, endPoint y: 182, distance: 432.0
click at [807, 182] on div "During a What-if Scenario Analysis for a software development project, the team…" at bounding box center [523, 271] width 578 height 358
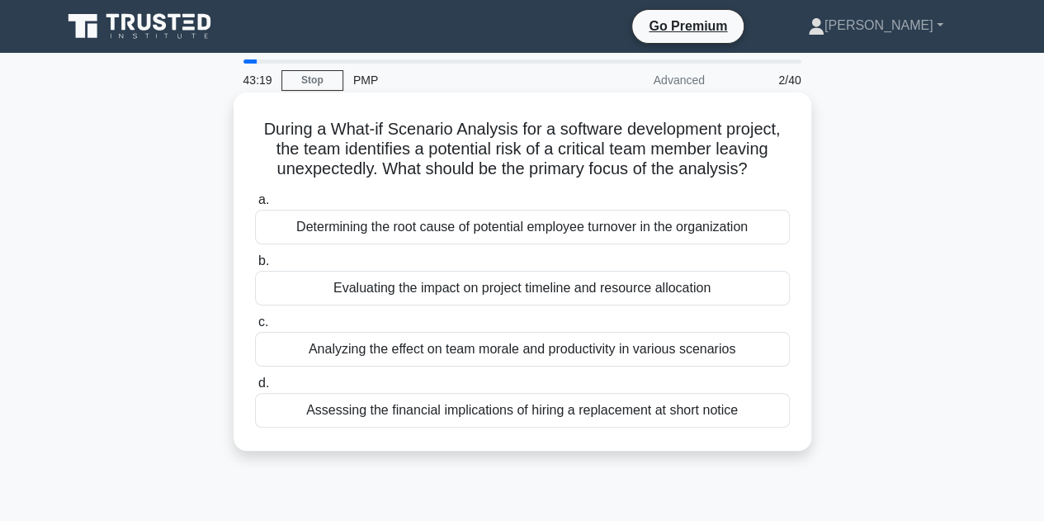
drag, startPoint x: 287, startPoint y: 231, endPoint x: 609, endPoint y: 248, distance: 322.3
click at [609, 248] on div "a. Determining the root cause of potential employee turnover in the organizatio…" at bounding box center [522, 308] width 555 height 244
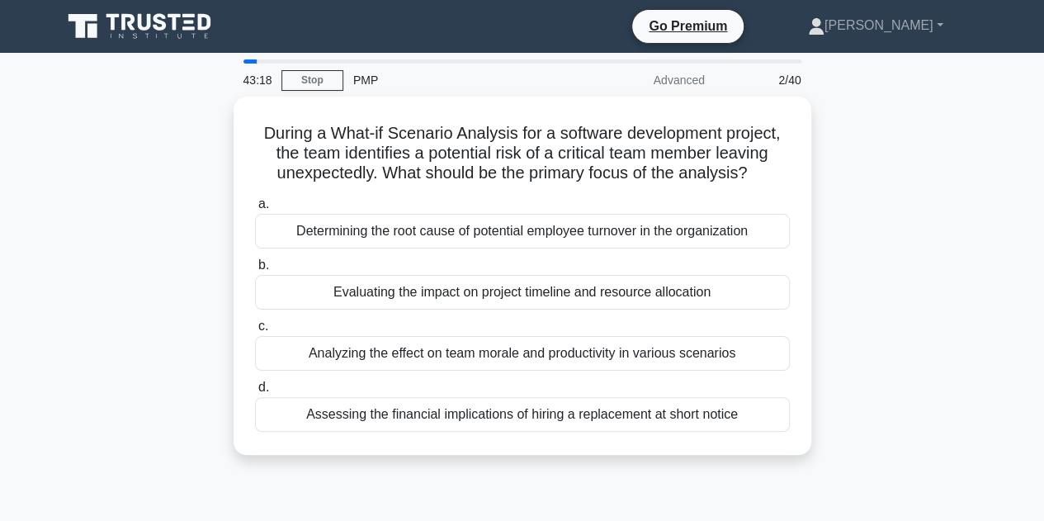
drag, startPoint x: 868, startPoint y: 286, endPoint x: 853, endPoint y: 288, distance: 14.9
click at [869, 286] on div "During a What-if Scenario Analysis for a software development project, the team…" at bounding box center [522, 286] width 941 height 378
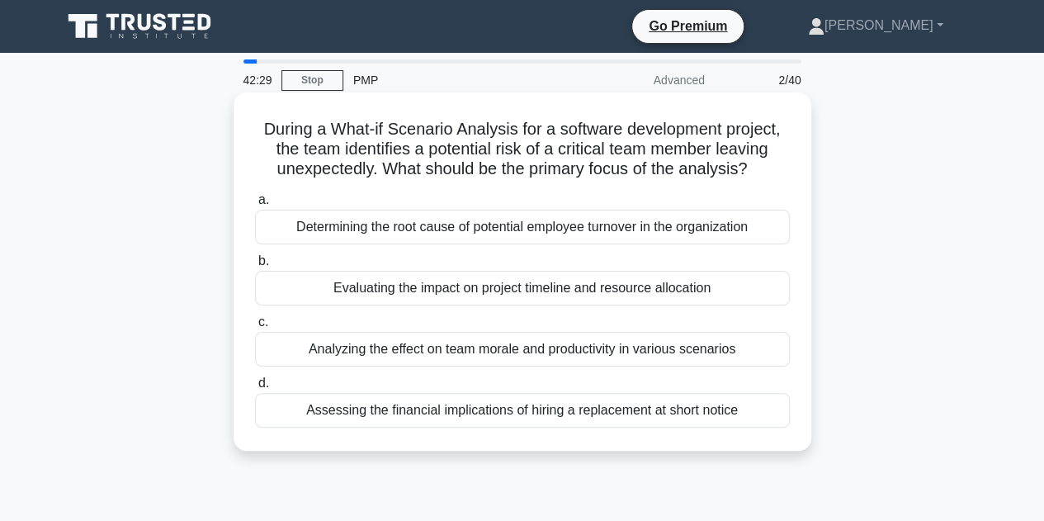
click at [611, 264] on label "b. Evaluating the impact on project timeline and resource allocation" at bounding box center [522, 278] width 535 height 54
click at [255, 264] on input "b. Evaluating the impact on project timeline and resource allocation" at bounding box center [255, 261] width 0 height 11
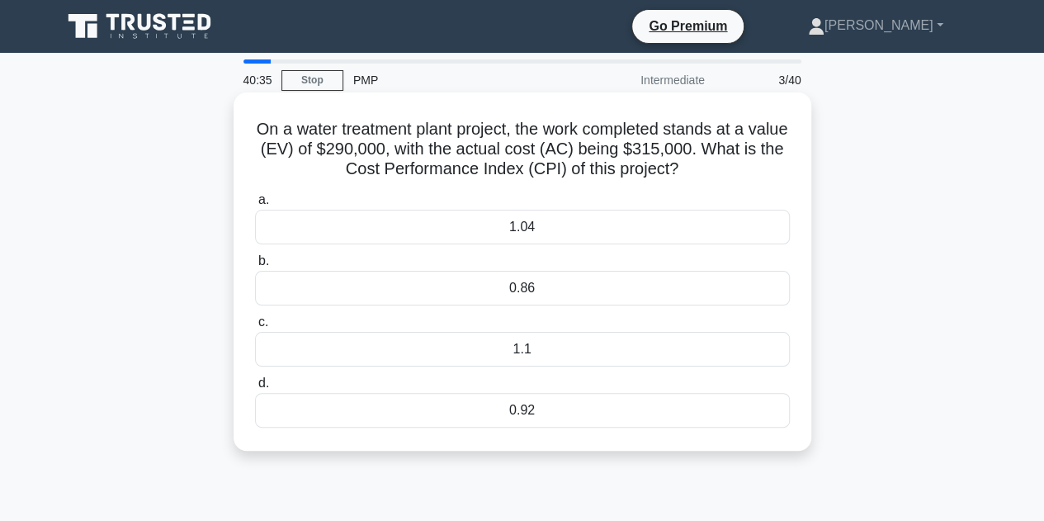
click at [614, 358] on div "1.1" at bounding box center [522, 349] width 535 height 35
click at [255, 328] on input "c. 1.1" at bounding box center [255, 322] width 0 height 11
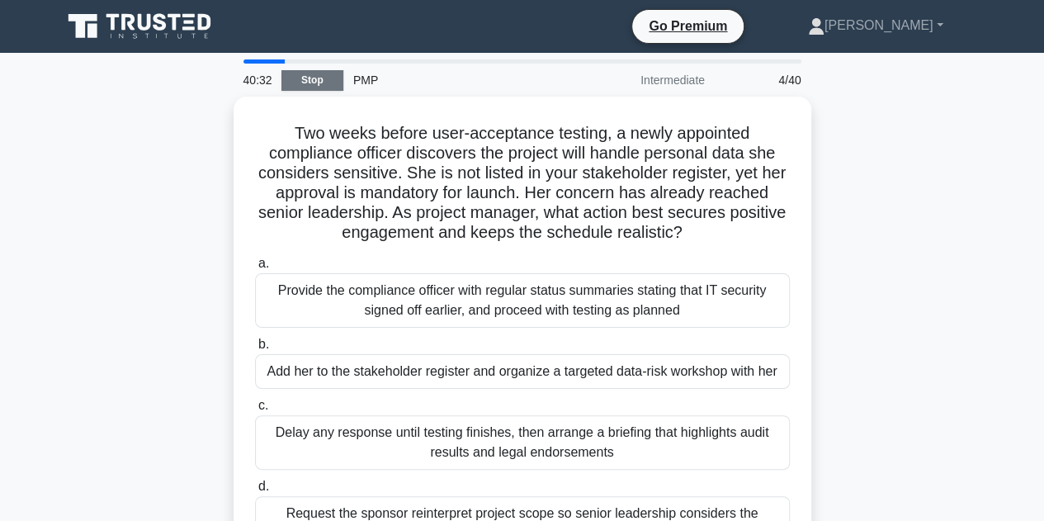
click at [327, 83] on link "Stop" at bounding box center [312, 80] width 62 height 21
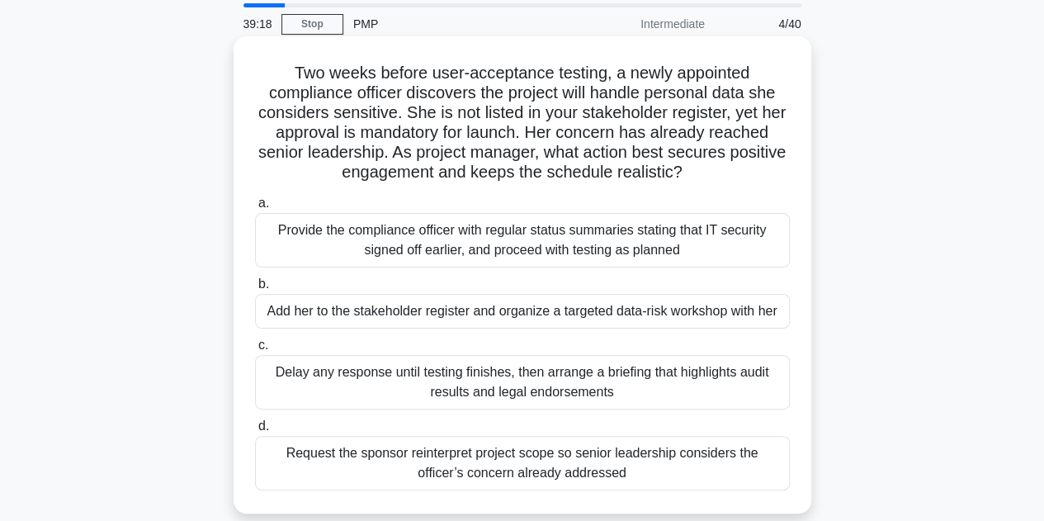
scroll to position [83, 0]
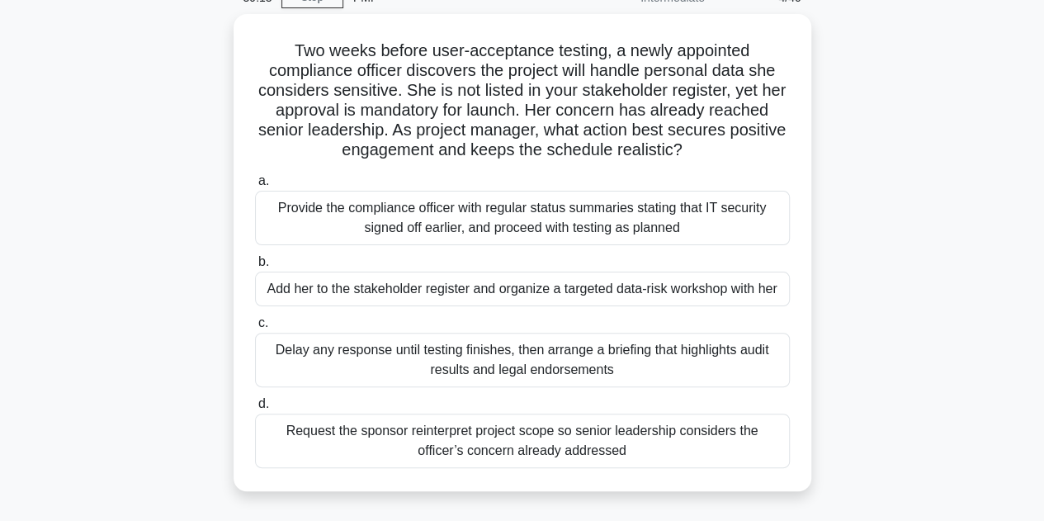
drag, startPoint x: 477, startPoint y: 439, endPoint x: 81, endPoint y: 351, distance: 405.8
click at [130, 394] on div "Two weeks before user-acceptance testing, a newly appointed compliance officer …" at bounding box center [522, 262] width 941 height 497
drag, startPoint x: 607, startPoint y: 361, endPoint x: 204, endPoint y: 337, distance: 404.3
click at [204, 337] on div "Two weeks before user-acceptance testing, a newly appointed compliance officer …" at bounding box center [522, 262] width 941 height 497
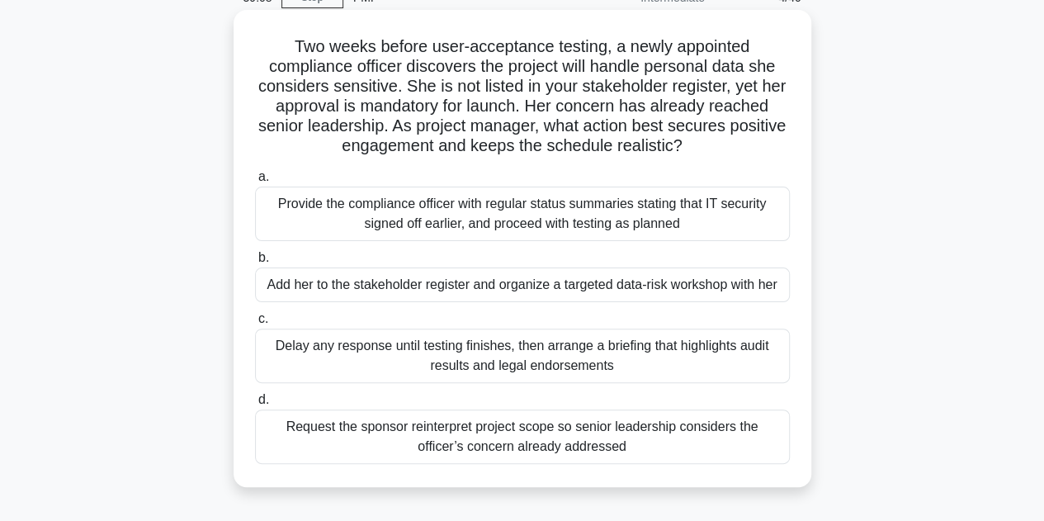
click at [471, 219] on div "Provide the compliance officer with regular status summaries stating that IT se…" at bounding box center [522, 213] width 535 height 54
click at [255, 182] on input "a. Provide the compliance officer with regular status summaries stating that IT…" at bounding box center [255, 177] width 0 height 11
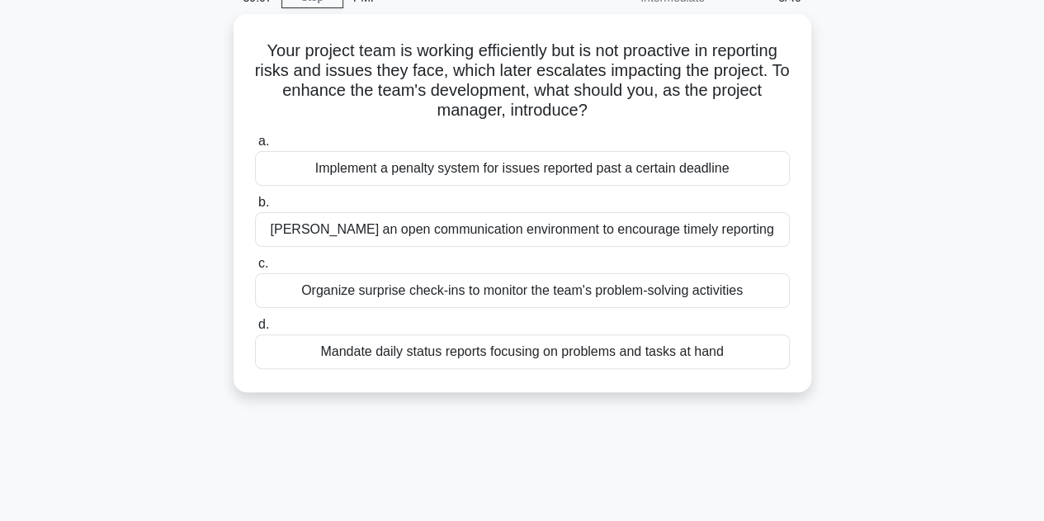
scroll to position [0, 0]
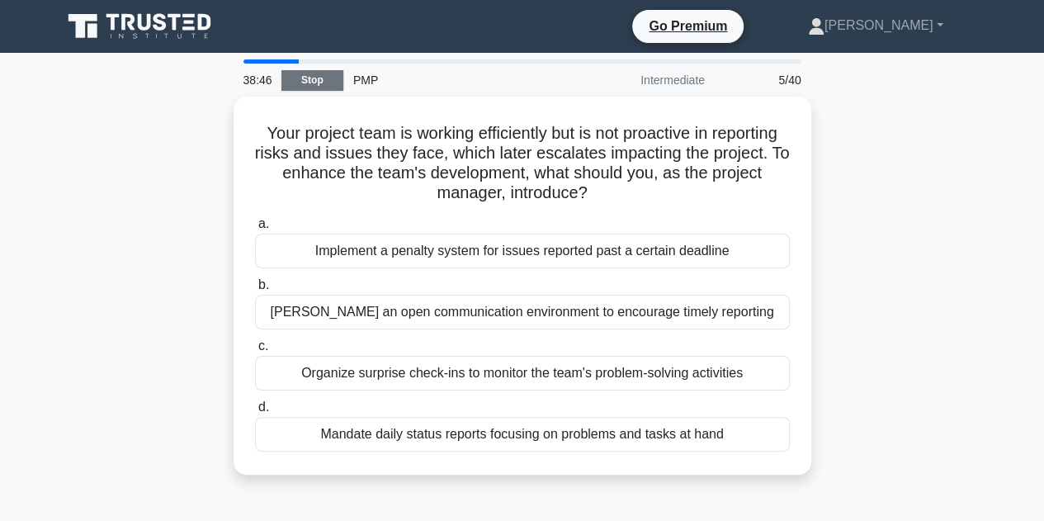
click at [323, 86] on link "Stop" at bounding box center [312, 80] width 62 height 21
